Goal: Communication & Community: Connect with others

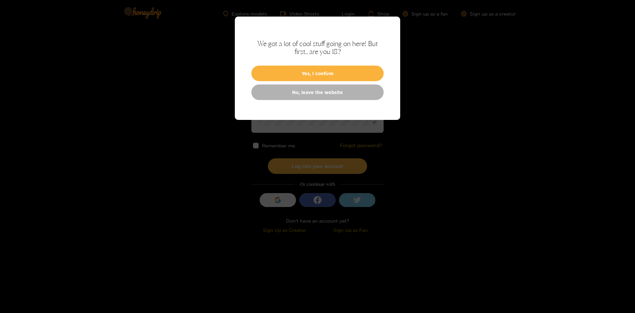
click at [325, 65] on div "We got a lot of cool stuff going on here! But first.. are you 18? Yes, I confir…" at bounding box center [317, 68] width 165 height 103
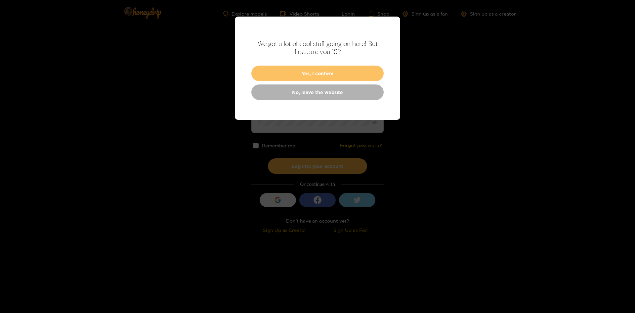
click at [322, 72] on button "Yes, I confirm" at bounding box center [318, 74] width 132 height 16
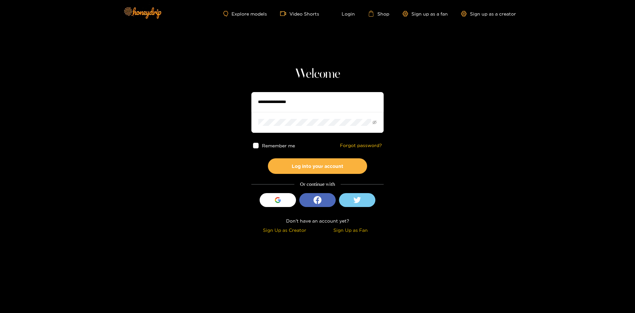
click at [315, 102] on input "text" at bounding box center [318, 102] width 132 height 20
click at [268, 158] on button "Log into your account" at bounding box center [317, 166] width 99 height 16
click at [290, 103] on input "**********" at bounding box center [318, 102] width 132 height 20
type input "**********"
click at [280, 131] on span at bounding box center [318, 122] width 132 height 21
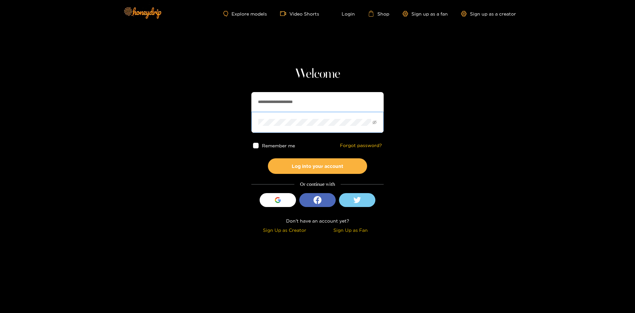
click at [268, 158] on button "Log into your account" at bounding box center [317, 166] width 99 height 16
click at [378, 123] on span at bounding box center [318, 122] width 132 height 21
drag, startPoint x: 371, startPoint y: 121, endPoint x: 376, endPoint y: 122, distance: 4.4
click at [375, 122] on span at bounding box center [318, 122] width 132 height 21
click at [376, 122] on icon "eye-invisible" at bounding box center [375, 122] width 4 height 4
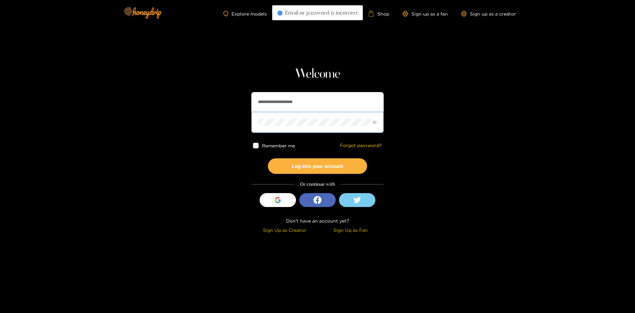
click at [257, 123] on span at bounding box center [318, 122] width 132 height 21
click at [268, 158] on button "Log into your account" at bounding box center [317, 166] width 99 height 16
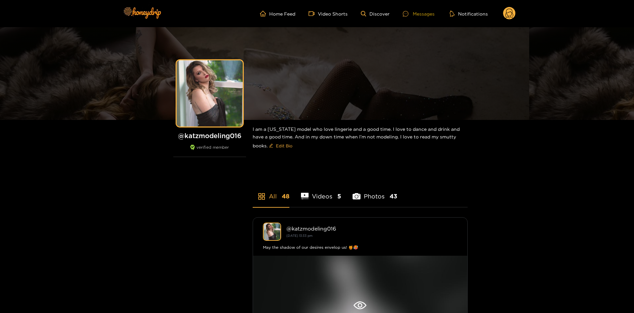
click at [429, 13] on div "Messages" at bounding box center [419, 14] width 32 height 8
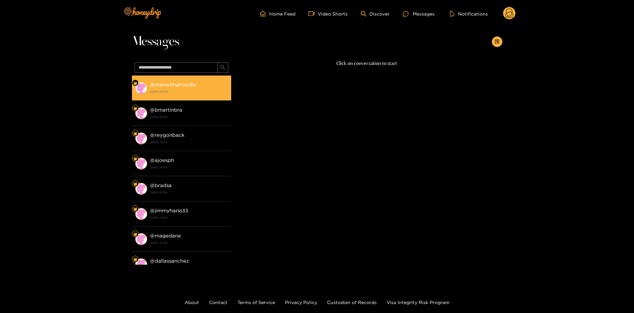
click at [196, 92] on strong "20 August 2025 02:54" at bounding box center [189, 92] width 78 height 6
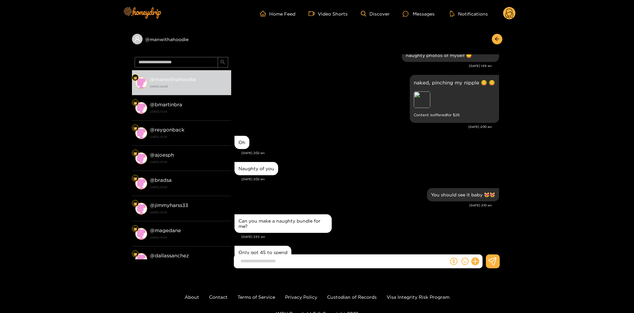
scroll to position [1489, 0]
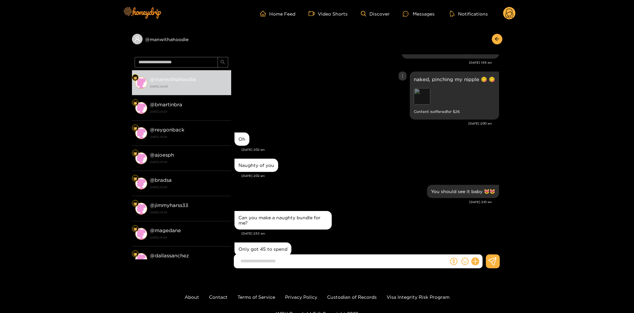
click at [422, 88] on div "Preview" at bounding box center [422, 96] width 17 height 17
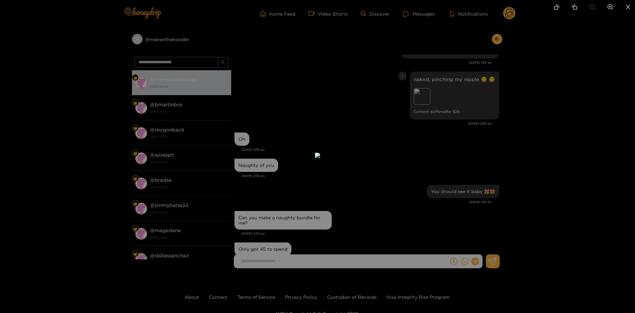
click at [429, 154] on div at bounding box center [317, 156] width 635 height 313
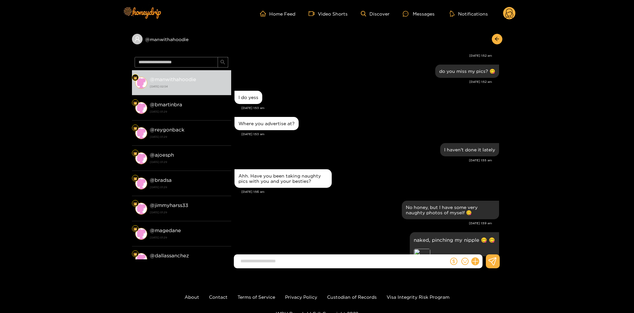
scroll to position [1304, 0]
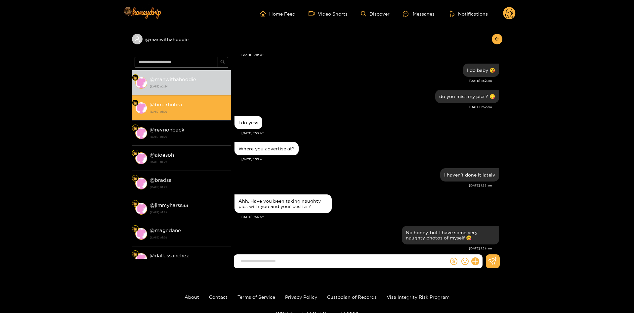
click at [182, 108] on div "@ bmartinbra 11 July 2025 01:29" at bounding box center [189, 107] width 78 height 15
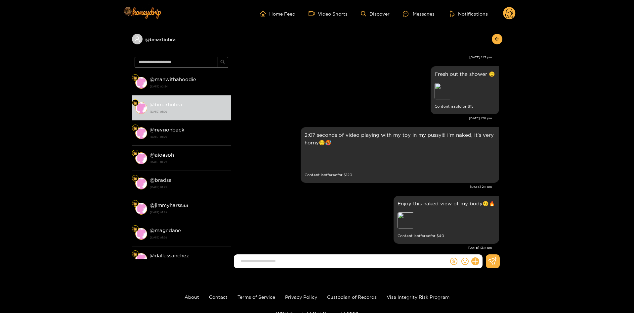
scroll to position [99, 0]
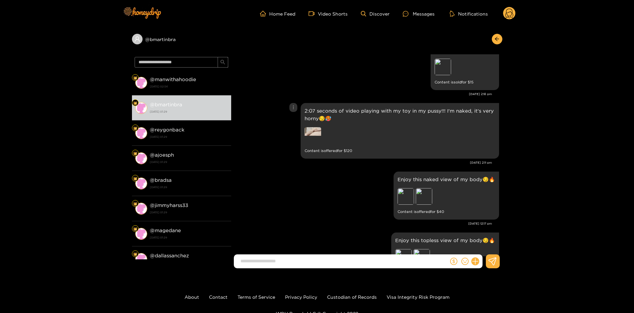
click at [314, 138] on img at bounding box center [313, 135] width 17 height 17
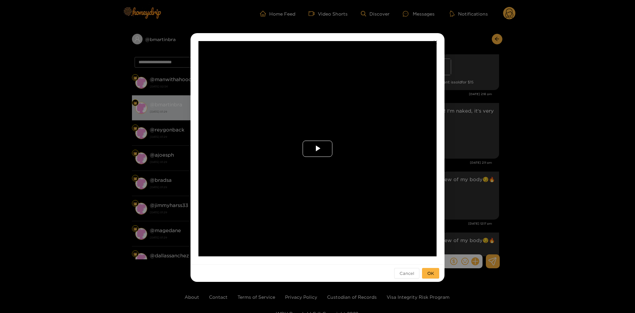
click at [318, 149] on span "Video Player" at bounding box center [318, 149] width 0 height 0
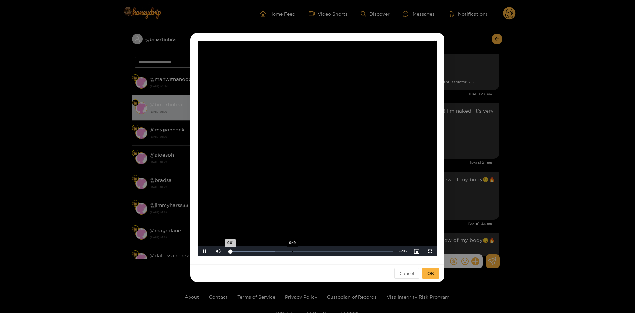
click at [294, 251] on div "Loaded : 28.28% 0:49 0:01" at bounding box center [310, 252] width 164 height 2
click at [351, 251] on div "1:35" at bounding box center [351, 252] width 0 height 2
click at [381, 251] on div "Loaded : 91.18% 1:58 1:36" at bounding box center [310, 252] width 164 height 2
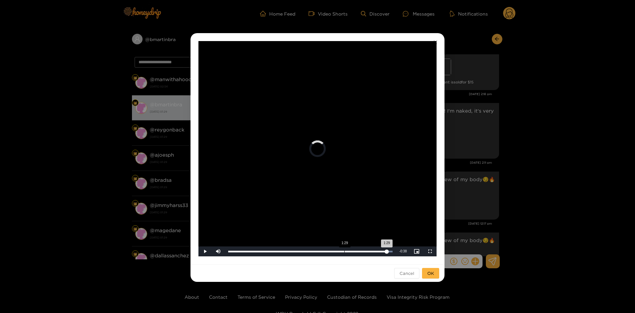
click at [345, 251] on div "Loaded : 100.00% 1:29 1:29" at bounding box center [310, 252] width 164 height 2
drag, startPoint x: 303, startPoint y: 250, endPoint x: 265, endPoint y: 252, distance: 38.8
click at [265, 252] on div "Loaded : 99.97% 0:35 0:35" at bounding box center [310, 251] width 171 height 10
drag, startPoint x: 265, startPoint y: 252, endPoint x: 249, endPoint y: 252, distance: 15.9
click at [249, 252] on div "0:03" at bounding box center [246, 252] width 36 height 2
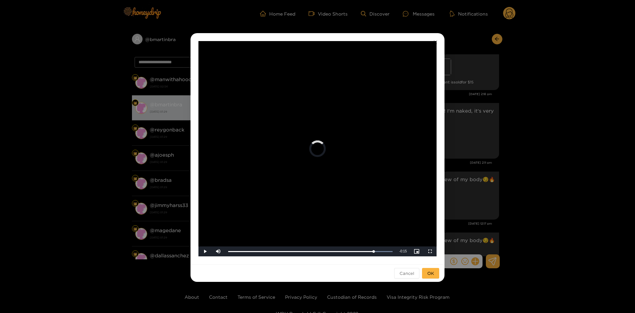
drag, startPoint x: 250, startPoint y: 250, endPoint x: 382, endPoint y: 257, distance: 131.6
click at [382, 257] on div "**********" at bounding box center [318, 148] width 254 height 231
click at [545, 230] on div "**********" at bounding box center [317, 156] width 635 height 313
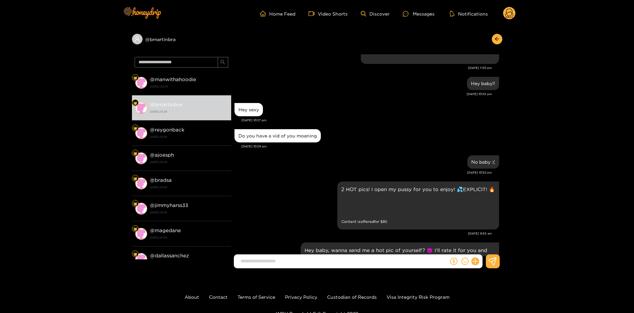
scroll to position [563, 0]
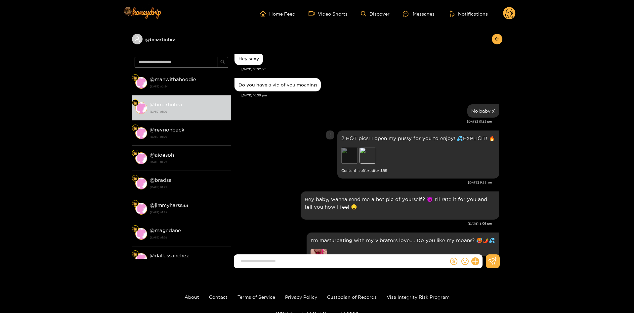
click at [350, 150] on div "Preview" at bounding box center [350, 155] width 17 height 17
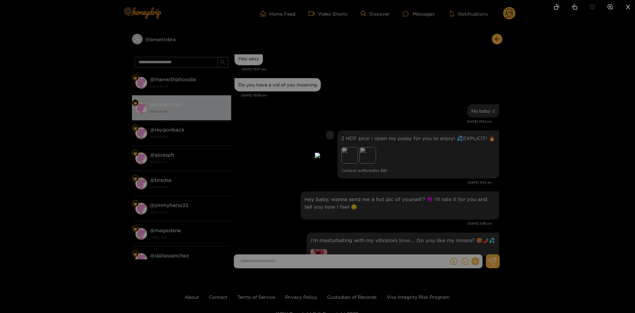
click at [451, 113] on div at bounding box center [317, 156] width 635 height 313
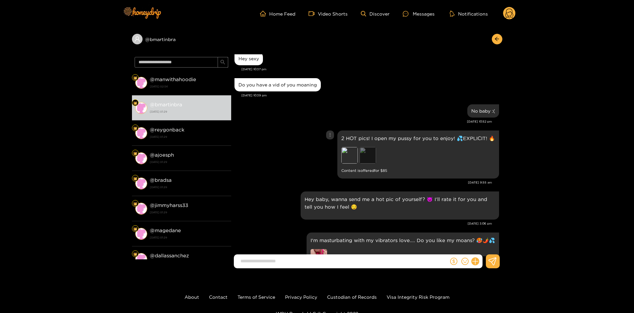
click at [369, 150] on div "Preview" at bounding box center [368, 155] width 17 height 17
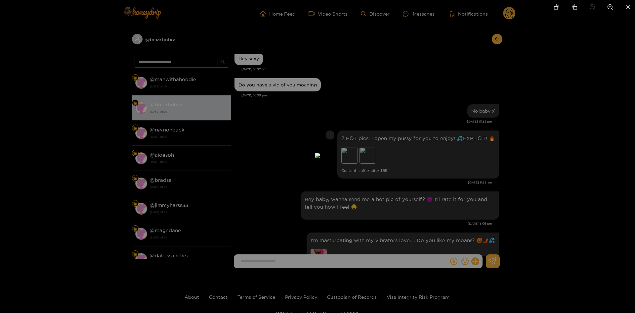
click at [468, 87] on div at bounding box center [317, 156] width 635 height 313
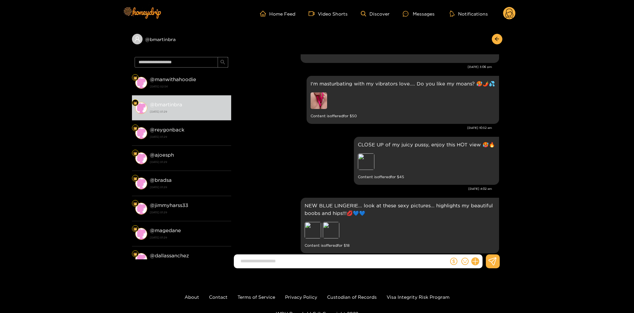
scroll to position [728, 0]
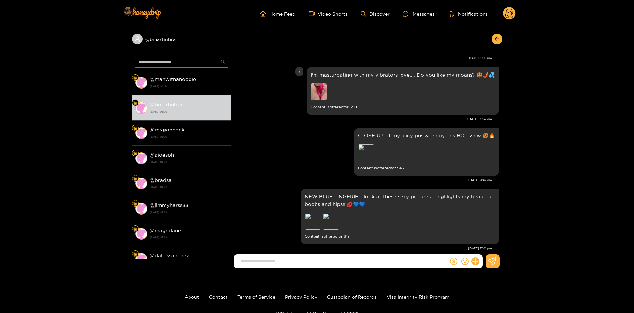
click at [318, 84] on img at bounding box center [319, 91] width 17 height 17
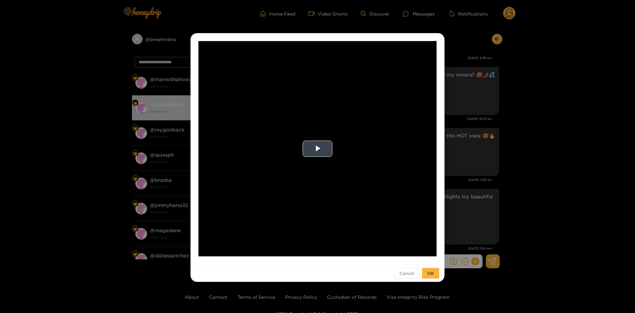
click at [319, 163] on video "Video Player" at bounding box center [318, 148] width 238 height 215
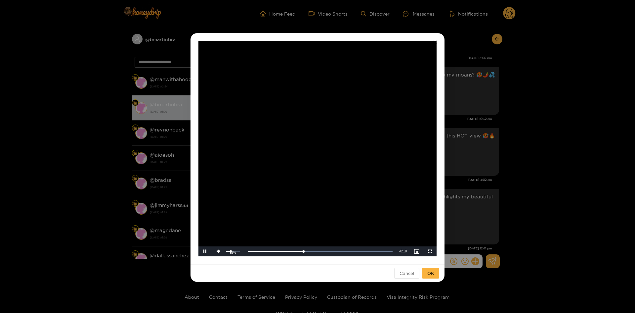
click at [231, 252] on div "Volume Level" at bounding box center [228, 251] width 5 height 1
drag, startPoint x: 209, startPoint y: 250, endPoint x: 540, endPoint y: 253, distance: 331.3
click at [205, 251] on span "Video Player" at bounding box center [205, 251] width 0 height 0
click at [260, 190] on video "Video Player" at bounding box center [318, 148] width 238 height 215
click at [532, 190] on div "**********" at bounding box center [317, 156] width 635 height 313
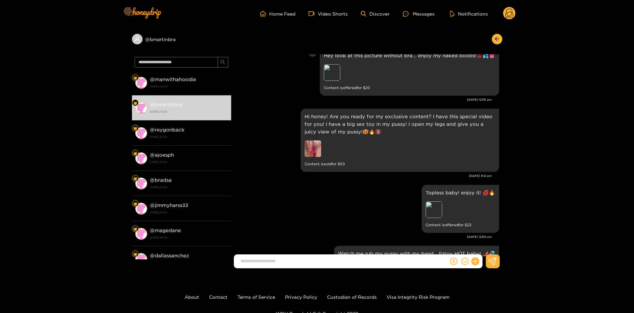
scroll to position [960, 0]
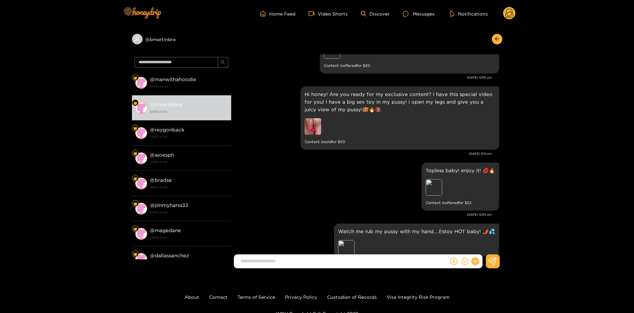
click at [313, 119] on img at bounding box center [313, 126] width 17 height 17
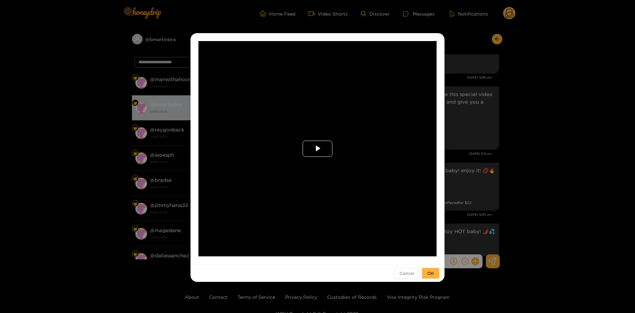
click at [318, 149] on span "Video Player" at bounding box center [318, 149] width 0 height 0
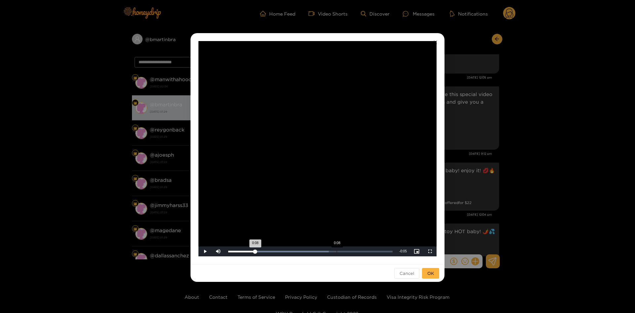
click at [337, 247] on div "Loaded : 61.21% 0:08 0:08" at bounding box center [310, 251] width 171 height 10
click at [572, 213] on div "**********" at bounding box center [317, 156] width 635 height 313
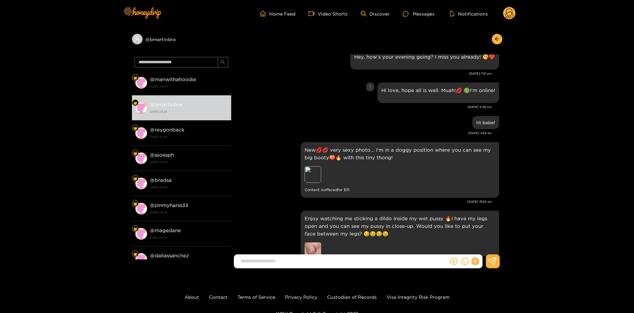
scroll to position [1655, 0]
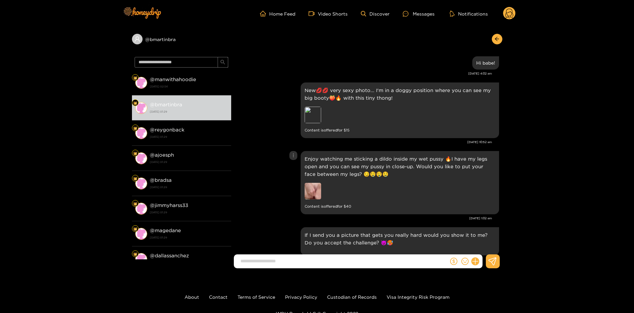
click at [313, 183] on img at bounding box center [313, 191] width 17 height 17
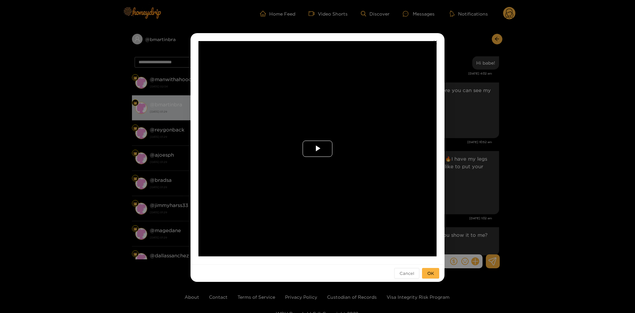
click at [318, 149] on span "Video Player" at bounding box center [318, 149] width 0 height 0
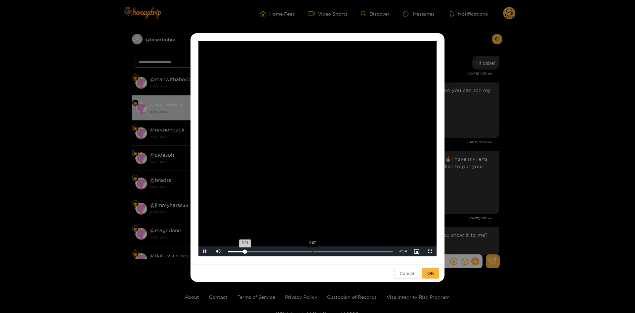
click at [311, 253] on div "Loaded : 100.00% 0:07 0:01" at bounding box center [310, 251] width 171 height 10
click at [530, 213] on div "**********" at bounding box center [317, 156] width 635 height 313
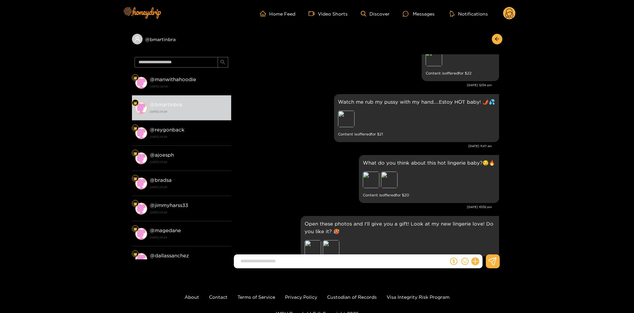
scroll to position [1059, 0]
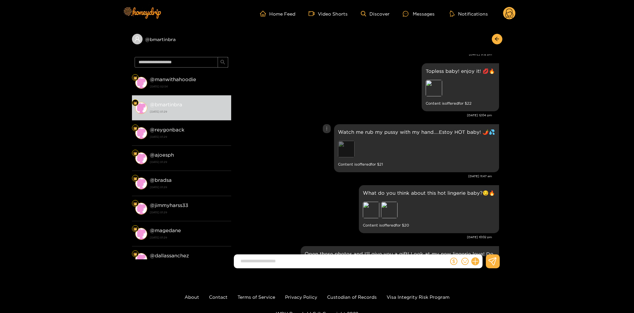
click at [348, 142] on div "Preview" at bounding box center [346, 149] width 17 height 17
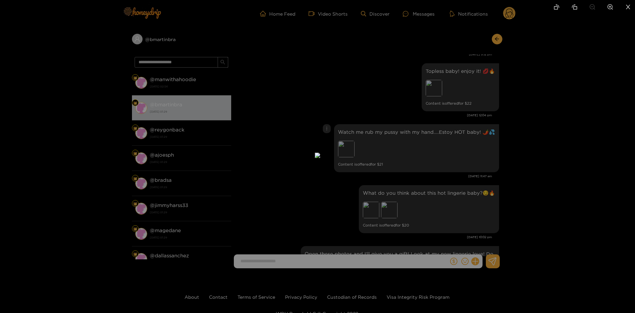
click at [601, 151] on div at bounding box center [317, 156] width 635 height 313
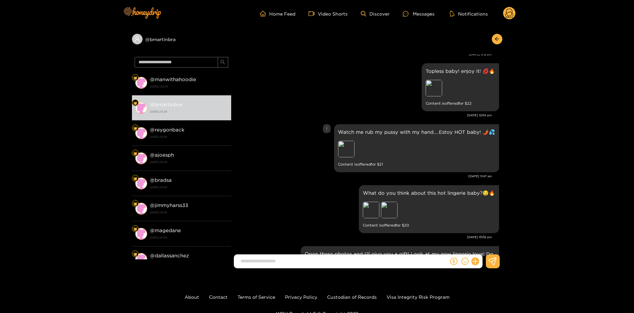
scroll to position [1026, 0]
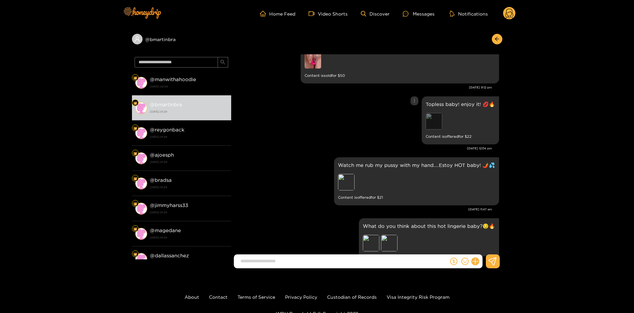
click at [431, 116] on div "Preview" at bounding box center [434, 121] width 17 height 17
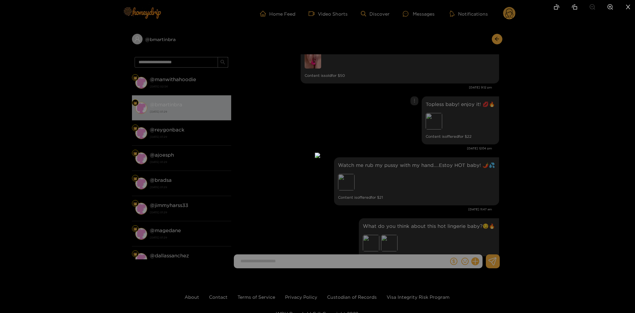
click at [624, 144] on div at bounding box center [317, 156] width 635 height 313
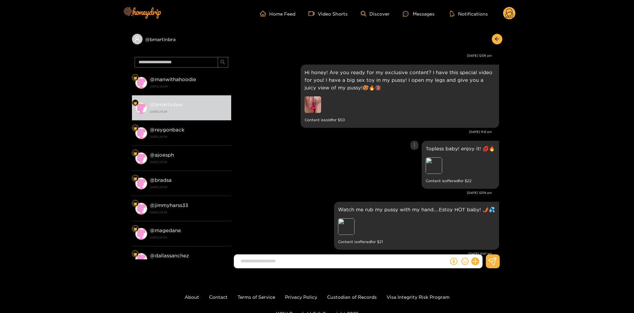
scroll to position [960, 0]
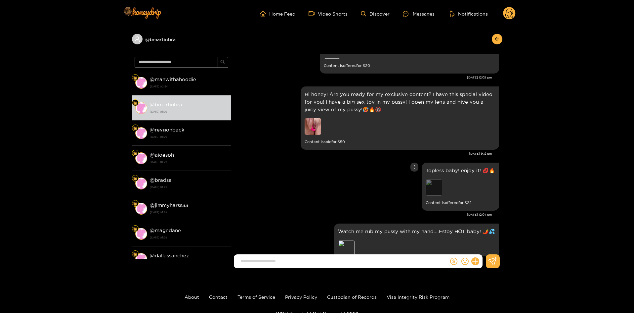
click at [434, 179] on div "Preview" at bounding box center [434, 187] width 17 height 17
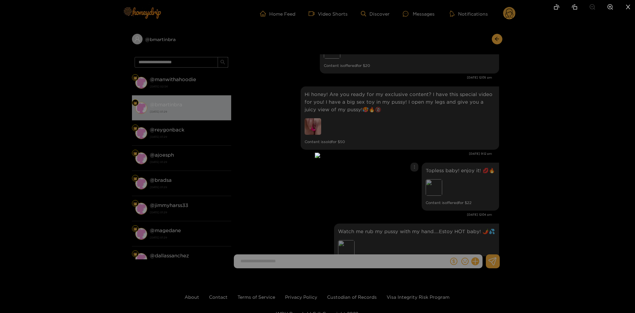
click at [623, 161] on div at bounding box center [317, 156] width 635 height 313
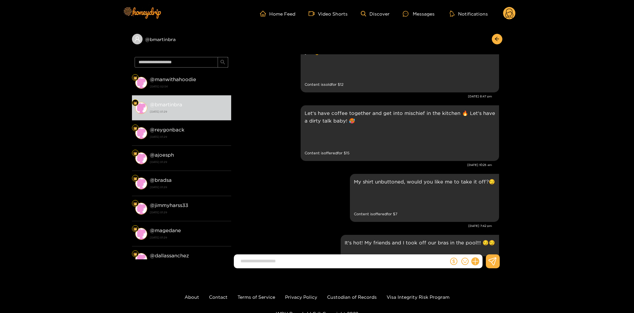
scroll to position [1125, 0]
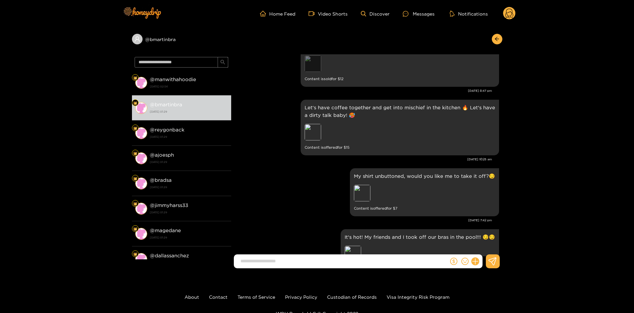
click at [319, 64] on div "Preview" at bounding box center [313, 63] width 17 height 17
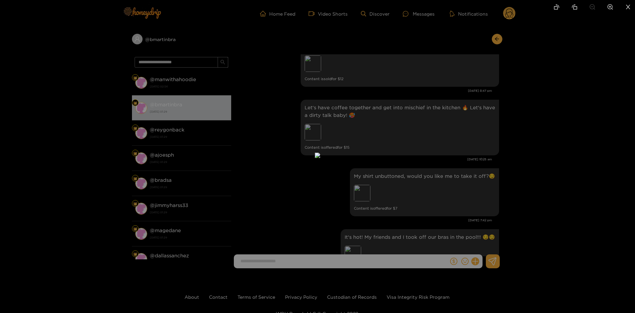
click at [520, 171] on div at bounding box center [317, 156] width 635 height 313
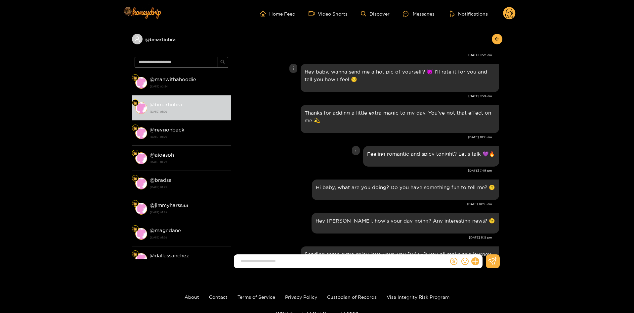
scroll to position [0, 0]
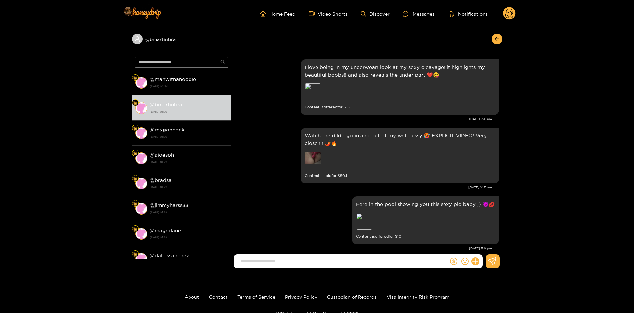
click at [319, 160] on img at bounding box center [313, 160] width 17 height 17
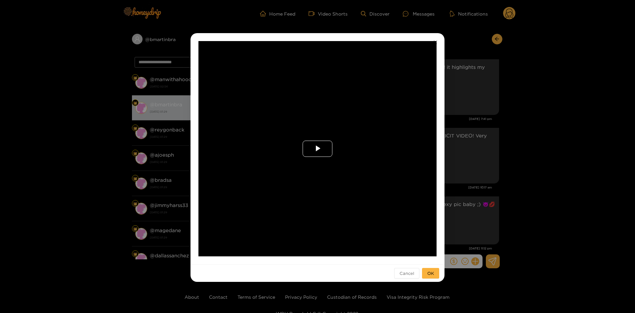
click at [318, 149] on span "Video Player" at bounding box center [318, 149] width 0 height 0
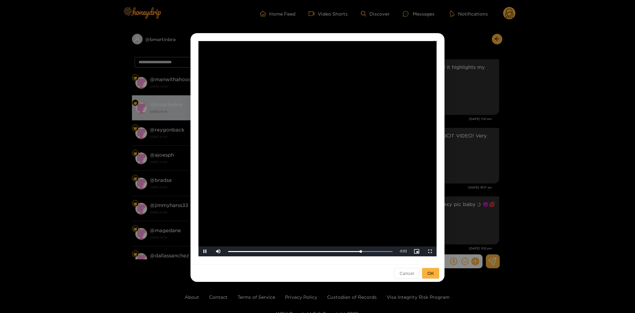
click at [523, 210] on div "**********" at bounding box center [317, 156] width 635 height 313
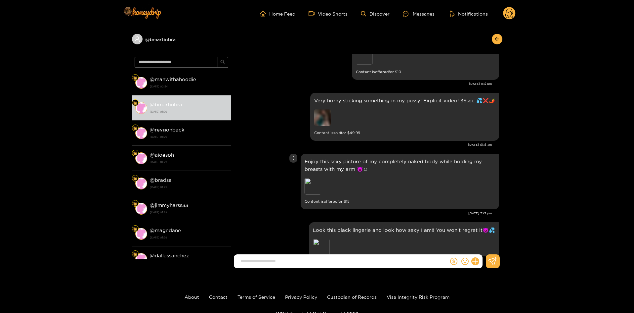
scroll to position [165, 0]
click at [322, 115] on img at bounding box center [322, 116] width 17 height 17
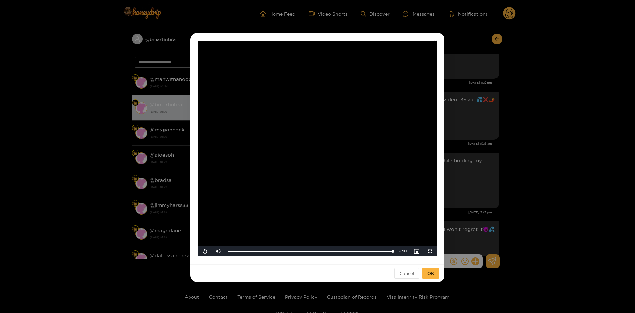
drag, startPoint x: 355, startPoint y: 165, endPoint x: 356, endPoint y: 162, distance: 3.8
click at [355, 164] on video "Video Player" at bounding box center [318, 148] width 238 height 215
click at [329, 252] on div "Loaded : 99.97% 1:18 1:19" at bounding box center [310, 252] width 164 height 2
click at [378, 252] on div "Loaded : 99.97% 1:57 1:56" at bounding box center [310, 252] width 164 height 2
click at [545, 216] on div "**********" at bounding box center [317, 156] width 635 height 313
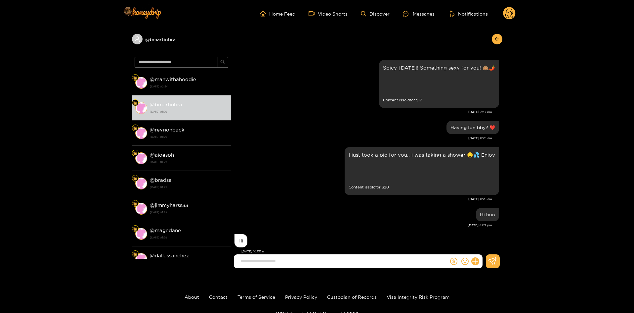
scroll to position [364, 0]
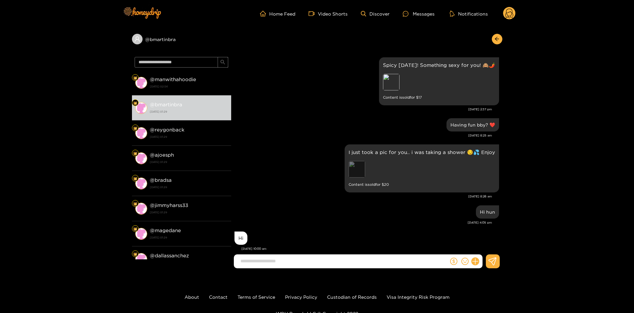
click at [357, 164] on div "Preview" at bounding box center [357, 169] width 17 height 17
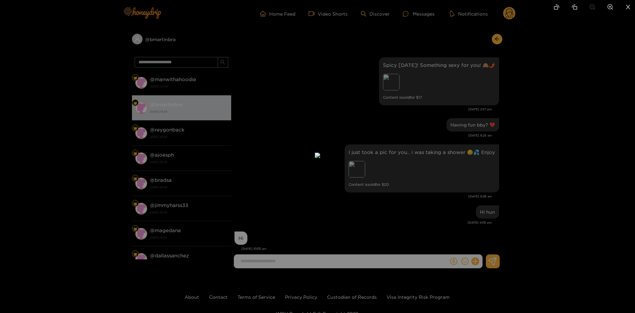
click at [555, 166] on div at bounding box center [317, 156] width 635 height 313
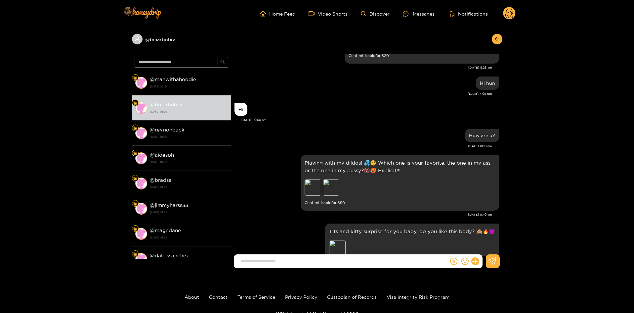
scroll to position [530, 0]
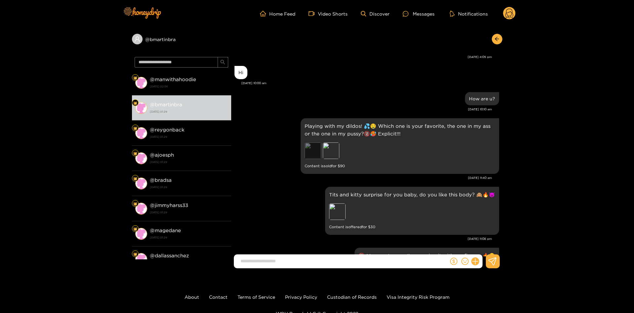
click at [309, 142] on div "Preview" at bounding box center [313, 150] width 17 height 17
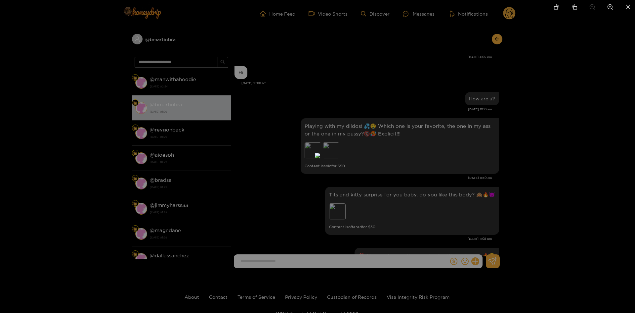
click at [454, 160] on div at bounding box center [317, 156] width 635 height 313
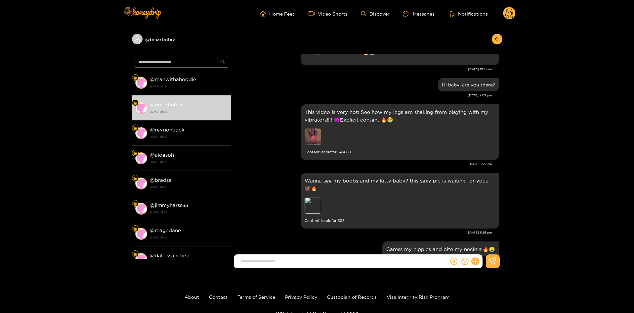
scroll to position [827, 0]
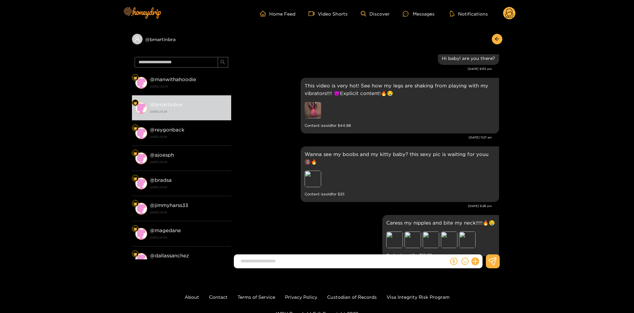
click at [314, 102] on img at bounding box center [313, 110] width 17 height 17
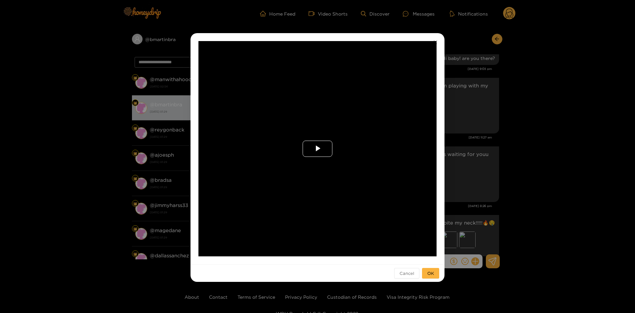
click at [318, 149] on span "Video Player" at bounding box center [318, 149] width 0 height 0
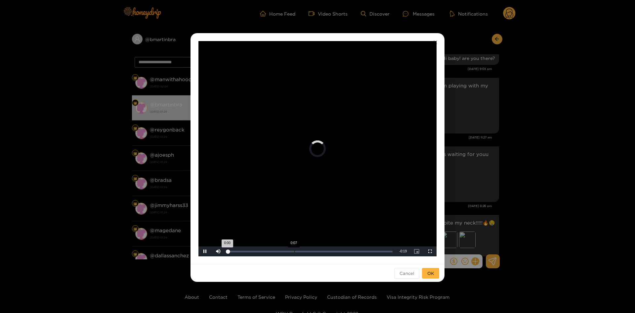
click at [294, 249] on div "Loaded : 0% 0:07 0:00" at bounding box center [310, 251] width 171 height 10
click at [352, 255] on div "Loaded : 62.33% 0:14 0:08" at bounding box center [310, 251] width 171 height 10
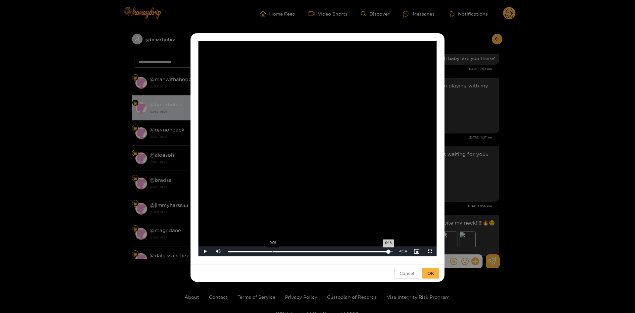
click at [275, 249] on div "Loaded : 100.00% 0:05 0:18" at bounding box center [310, 251] width 171 height 10
drag, startPoint x: 539, startPoint y: 183, endPoint x: 535, endPoint y: 186, distance: 5.1
click at [540, 183] on div "**********" at bounding box center [317, 156] width 635 height 313
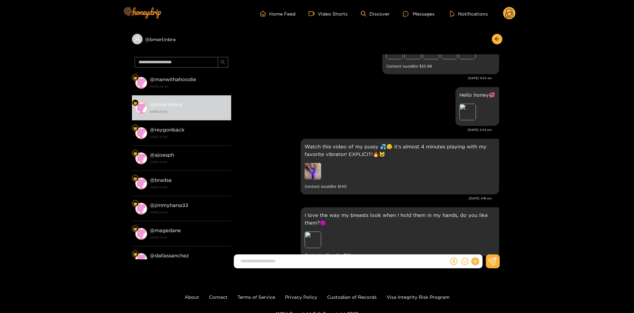
scroll to position [1059, 0]
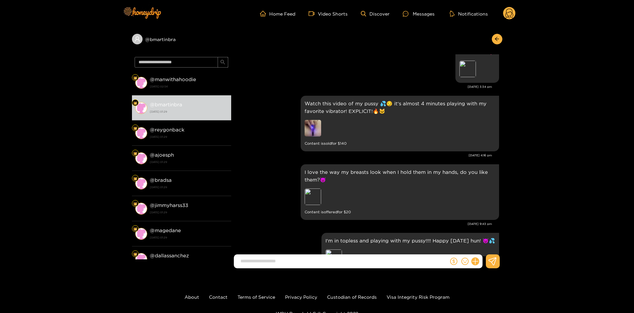
click at [309, 125] on img at bounding box center [313, 128] width 17 height 17
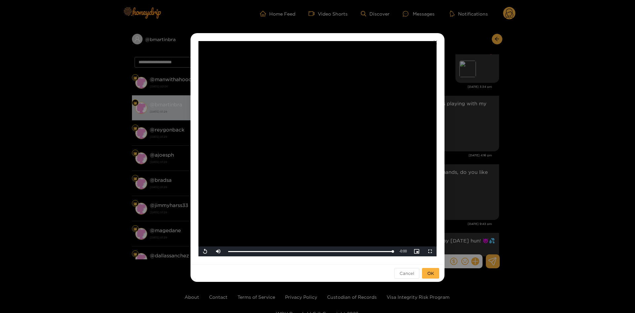
click at [334, 163] on video "Video Player" at bounding box center [318, 148] width 238 height 215
drag, startPoint x: 593, startPoint y: 186, endPoint x: 578, endPoint y: 183, distance: 15.2
click at [592, 187] on div "**********" at bounding box center [317, 156] width 635 height 313
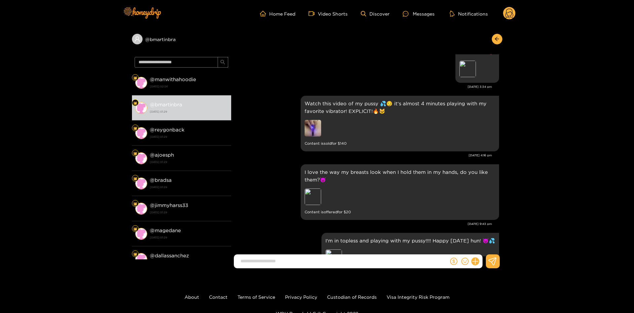
click at [318, 128] on img at bounding box center [313, 128] width 17 height 17
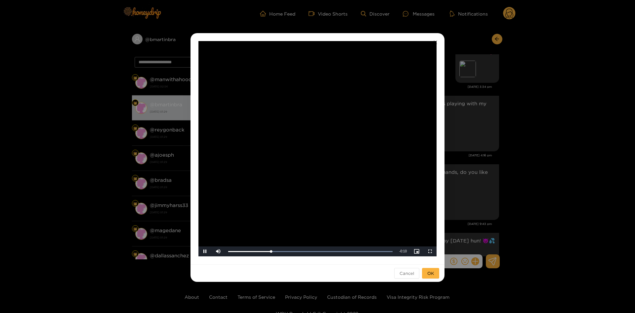
click at [546, 198] on div "**********" at bounding box center [317, 156] width 635 height 313
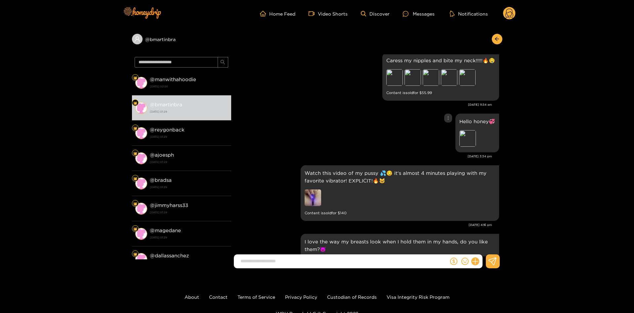
scroll to position [960, 0]
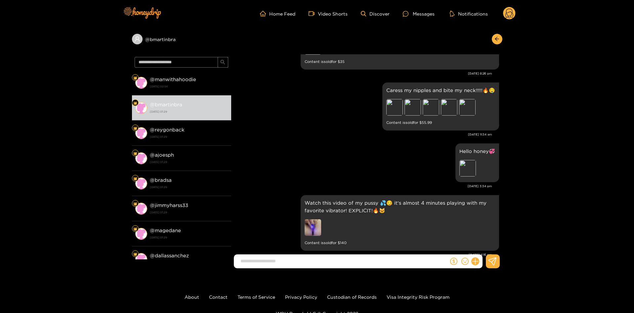
click at [402, 100] on div "Preview Preview Preview Preview Preview" at bounding box center [433, 108] width 93 height 18
click at [398, 99] on div "Preview" at bounding box center [395, 107] width 17 height 17
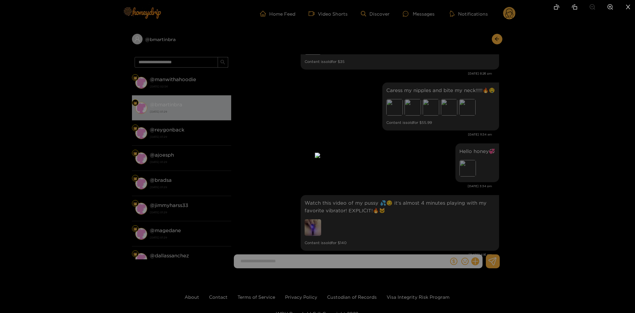
click at [630, 6] on icon "close" at bounding box center [629, 7] width 6 height 6
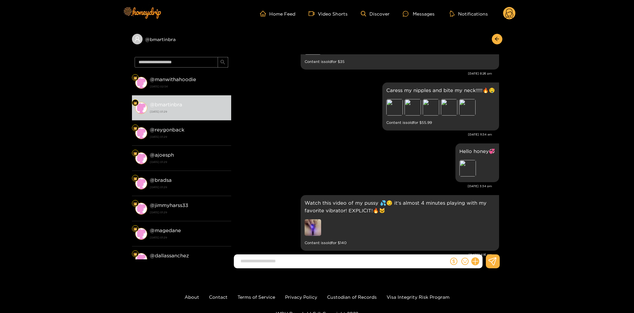
click at [310, 222] on img at bounding box center [313, 227] width 17 height 17
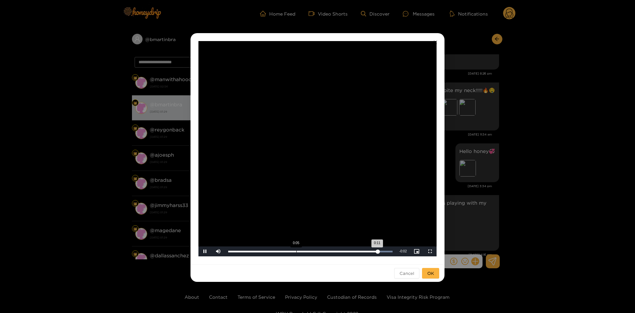
drag, startPoint x: 294, startPoint y: 248, endPoint x: 291, endPoint y: 249, distance: 3.6
click at [291, 249] on div "Loaded : 100.00% 0:05 0:11" at bounding box center [310, 251] width 171 height 10
drag, startPoint x: 291, startPoint y: 249, endPoint x: 194, endPoint y: 236, distance: 97.8
click at [195, 238] on div "**********" at bounding box center [318, 148] width 254 height 231
click at [542, 236] on div "**********" at bounding box center [317, 156] width 635 height 313
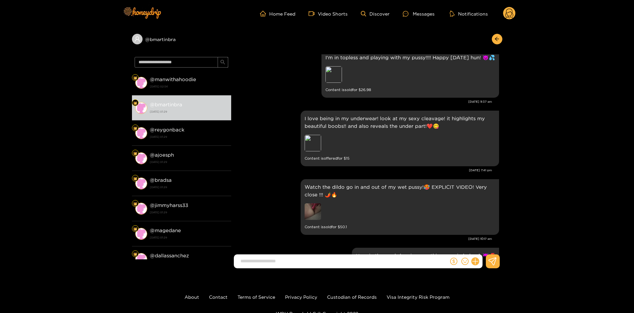
scroll to position [1258, 0]
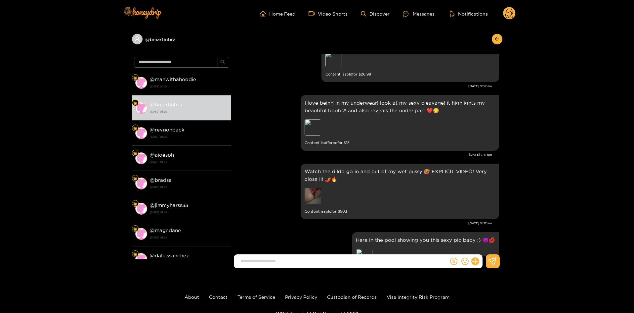
click at [316, 189] on img at bounding box center [313, 196] width 17 height 17
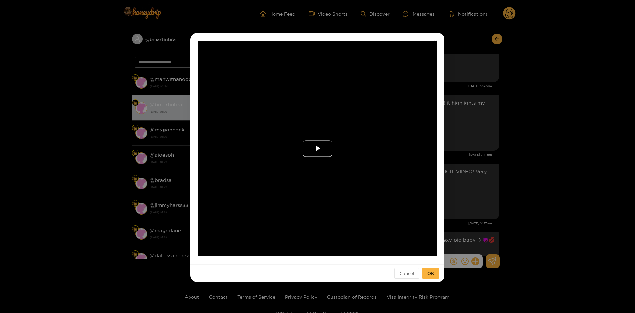
click at [318, 149] on span "Video Player" at bounding box center [318, 149] width 0 height 0
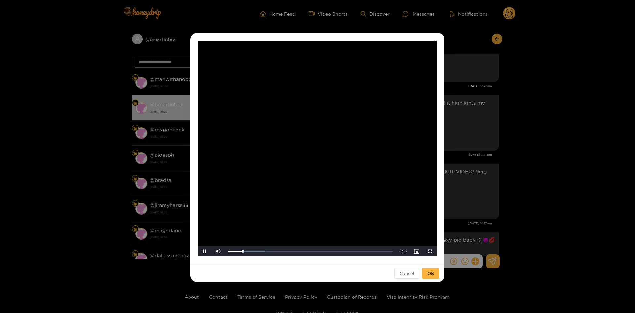
click at [319, 151] on video "Video Player" at bounding box center [318, 148] width 238 height 215
click at [433, 275] on button "OK" at bounding box center [430, 273] width 17 height 11
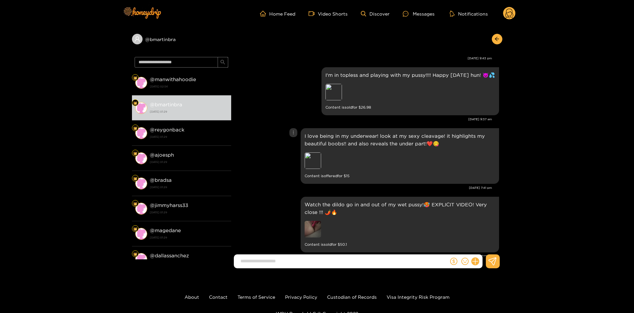
scroll to position [1092, 0]
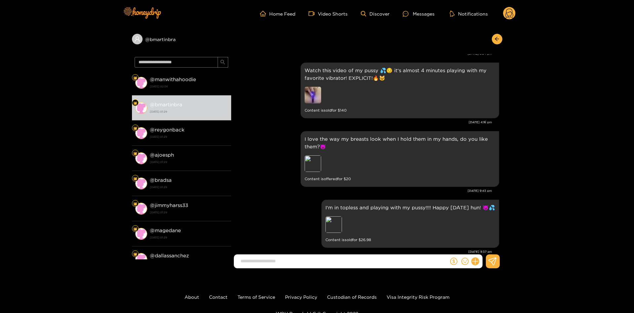
click at [311, 87] on img at bounding box center [313, 95] width 17 height 17
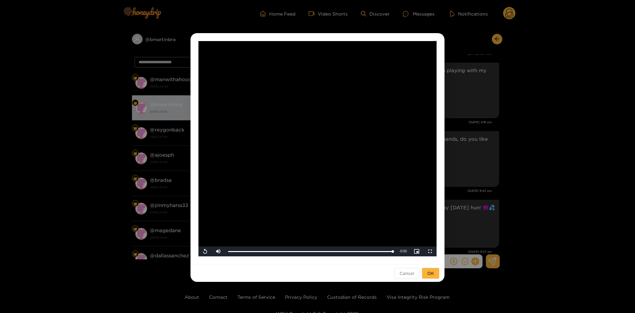
click at [533, 171] on div "**********" at bounding box center [317, 156] width 635 height 313
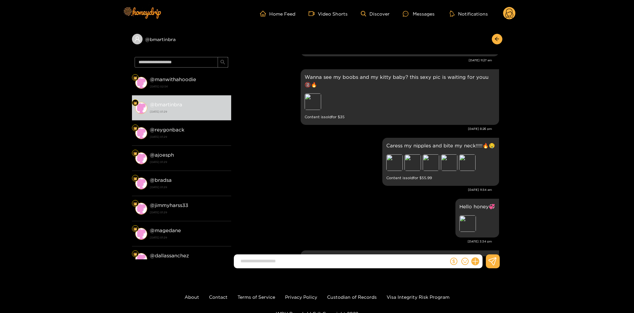
scroll to position [894, 0]
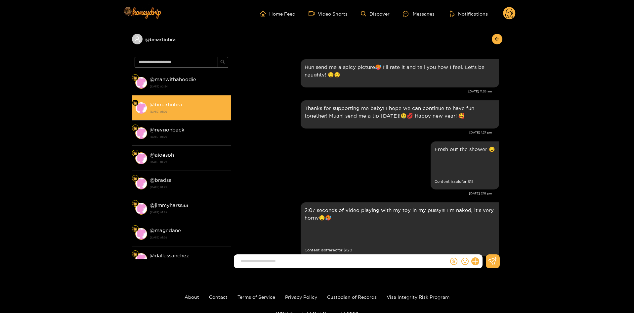
scroll to position [963, 0]
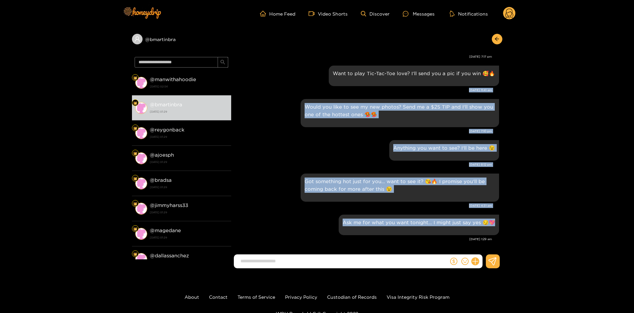
drag, startPoint x: 504, startPoint y: 240, endPoint x: 503, endPoint y: 87, distance: 152.9
click at [503, 88] on div "@ bmartinbra @ manwithahoodie [DATE] 02:54 @ bmartinbra [DATE] 01:29 @ reygonba…" at bounding box center [317, 150] width 634 height 246
click at [573, 213] on div "@ bmartinbra @ manwithahoodie [DATE] 02:54 @ bmartinbra [DATE] 01:29 @ reygonba…" at bounding box center [317, 150] width 634 height 246
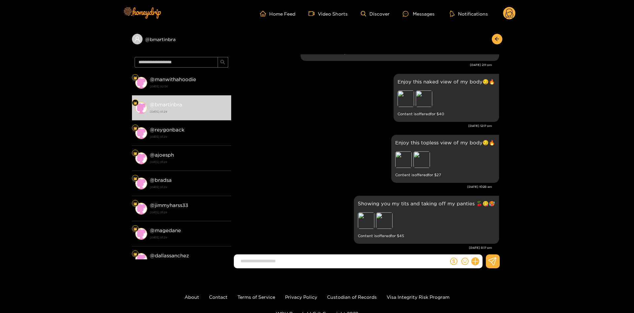
scroll to position [0, 0]
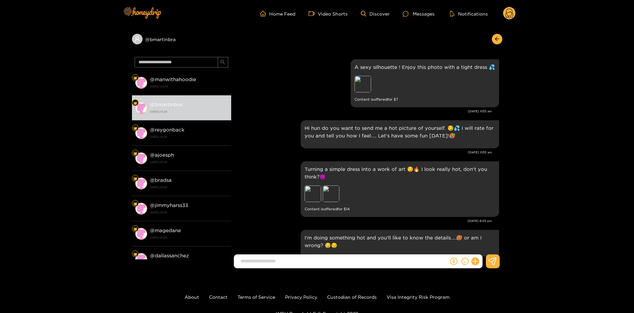
click at [510, 15] on circle at bounding box center [509, 13] width 13 height 13
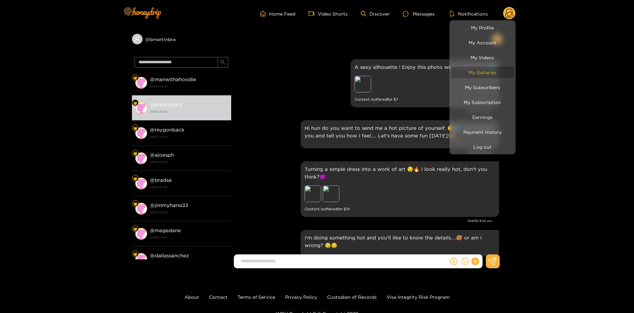
click at [495, 75] on link "My Galleries" at bounding box center [482, 73] width 63 height 12
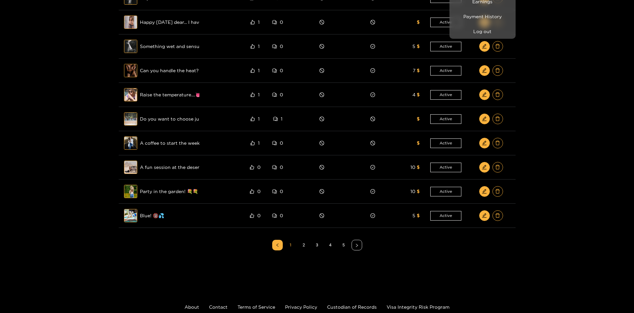
scroll to position [158, 0]
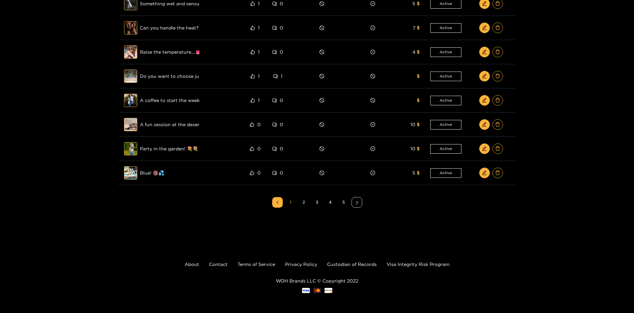
click at [342, 203] on div at bounding box center [317, 156] width 634 height 313
click at [318, 203] on link "3" at bounding box center [317, 202] width 10 height 10
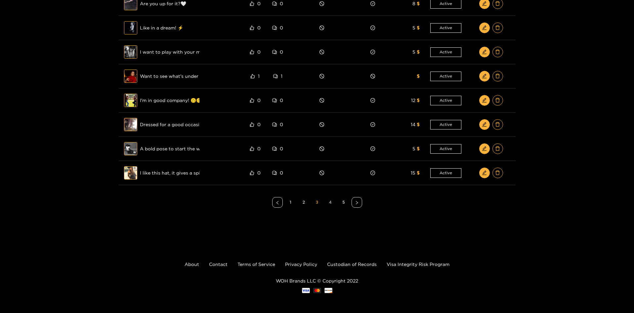
click at [329, 203] on link "4" at bounding box center [331, 202] width 10 height 10
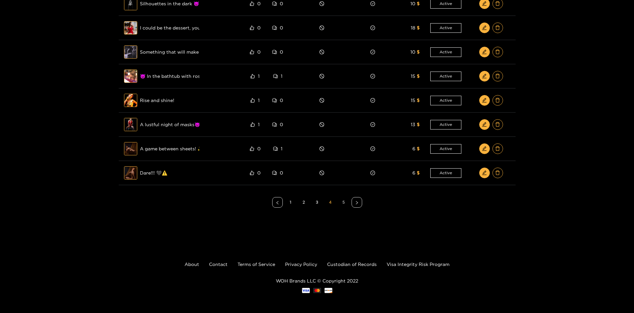
click at [346, 204] on link "5" at bounding box center [344, 202] width 10 height 10
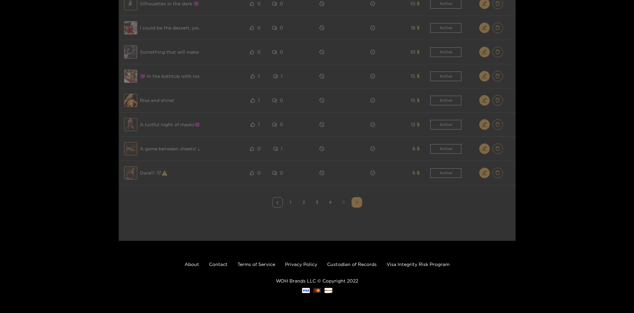
scroll to position [0, 0]
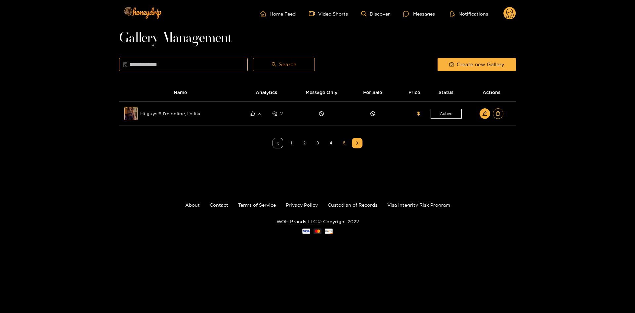
click at [303, 147] on link "2" at bounding box center [305, 143] width 10 height 10
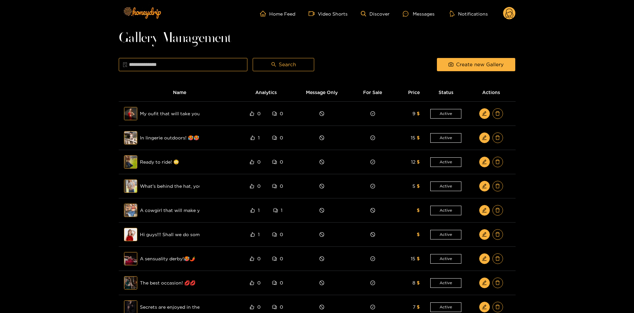
click at [510, 14] on circle at bounding box center [509, 13] width 13 height 13
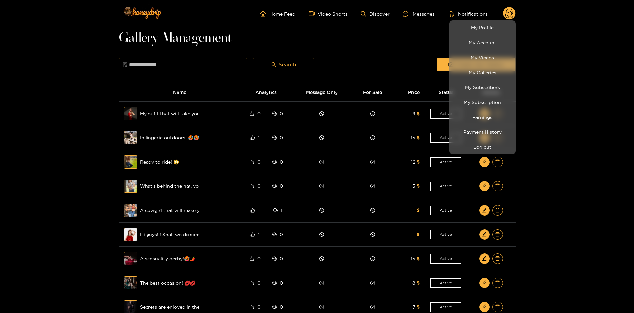
click at [420, 14] on div at bounding box center [317, 156] width 634 height 313
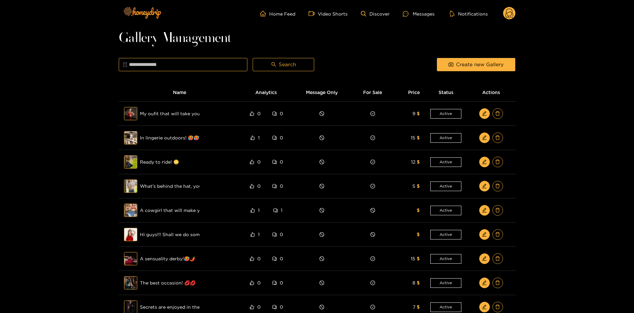
click at [420, 14] on div "Messages" at bounding box center [419, 14] width 32 height 8
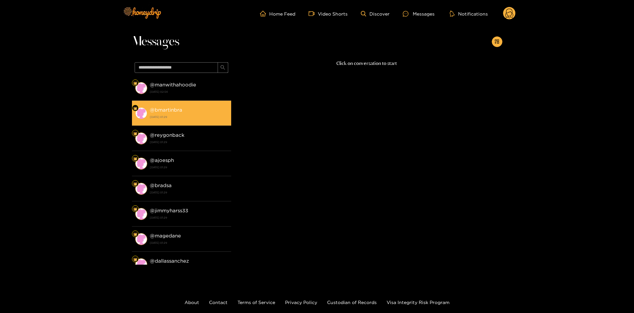
click at [192, 119] on strong "[DATE] 01:29" at bounding box center [189, 117] width 78 height 6
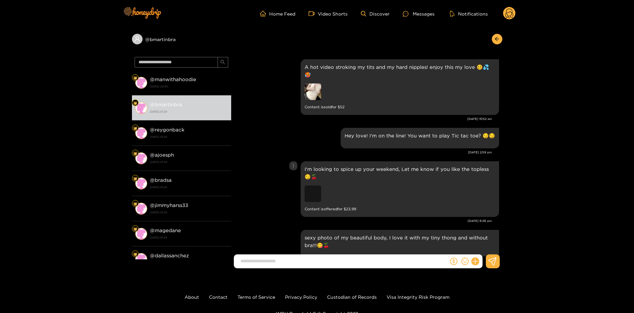
click at [313, 185] on div "Preview" at bounding box center [313, 193] width 17 height 17
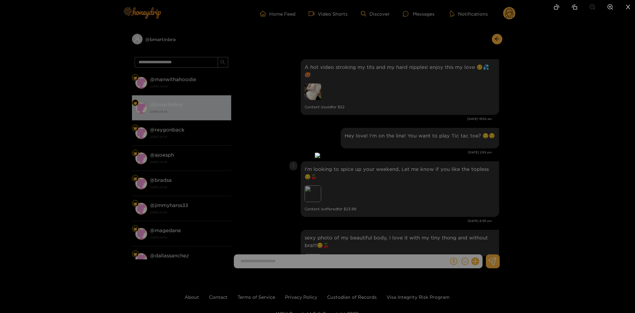
click at [626, 7] on icon "close" at bounding box center [629, 7] width 6 height 6
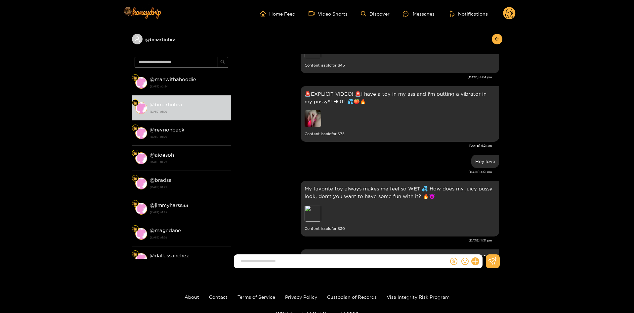
scroll to position [1324, 0]
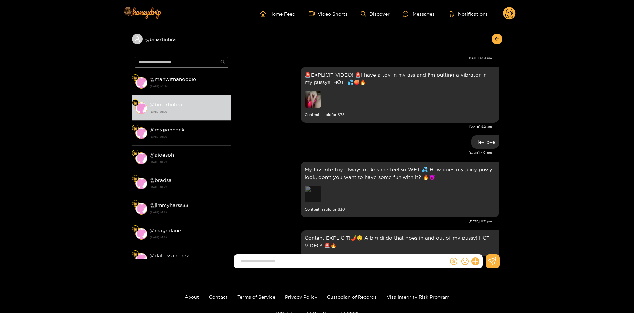
click at [313, 186] on div "Preview" at bounding box center [313, 194] width 17 height 17
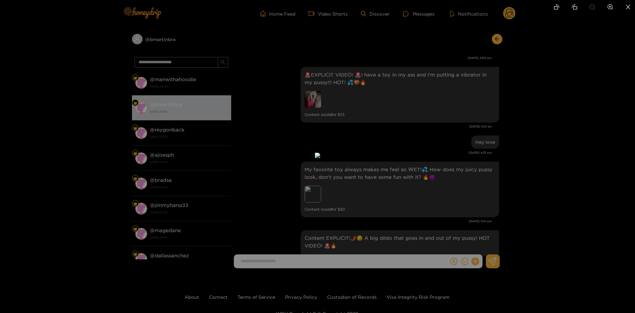
click at [525, 173] on div at bounding box center [317, 156] width 635 height 313
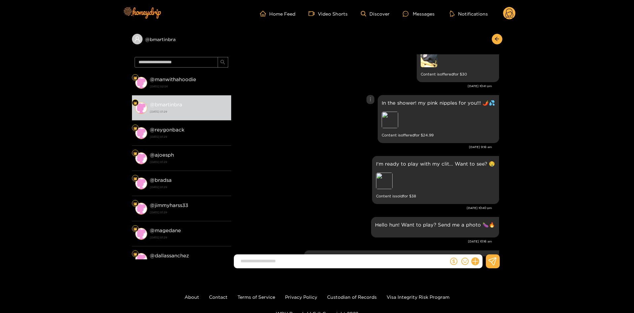
scroll to position [1820, 0]
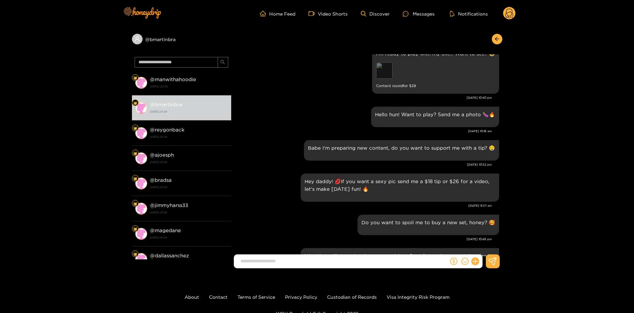
click at [387, 67] on div "Preview" at bounding box center [384, 70] width 17 height 17
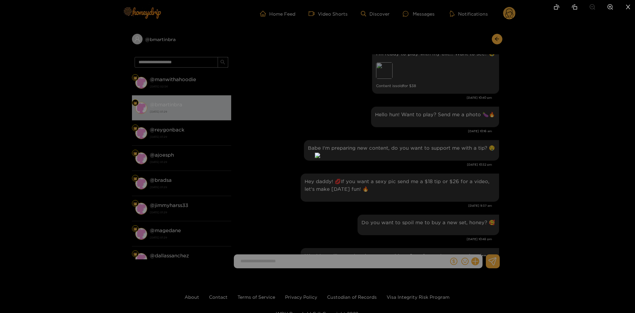
click at [498, 41] on div at bounding box center [317, 156] width 635 height 313
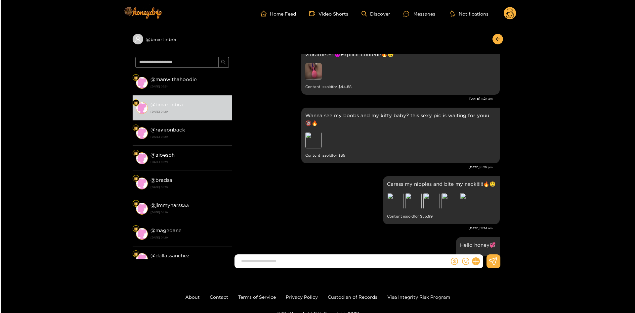
scroll to position [3376, 0]
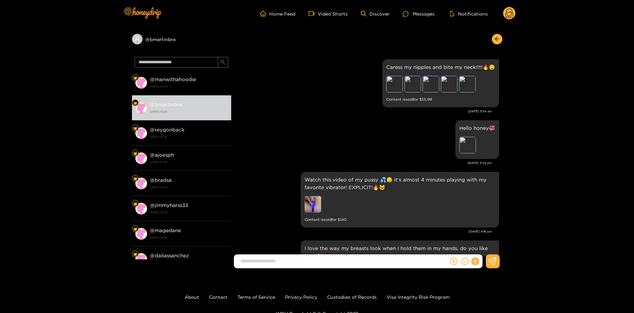
click at [311, 196] on img at bounding box center [313, 204] width 17 height 17
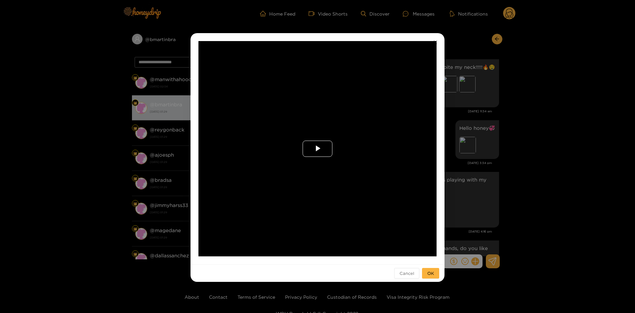
click at [318, 149] on span "Video Player" at bounding box center [318, 149] width 0 height 0
